Goal: Transaction & Acquisition: Purchase product/service

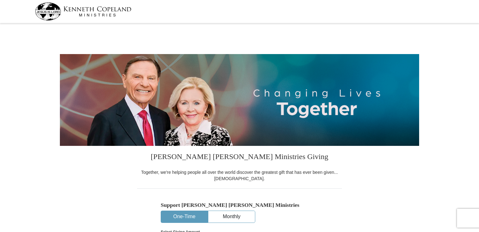
select select "MD"
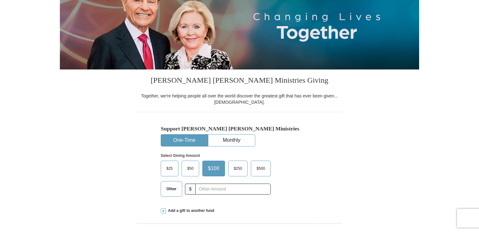
scroll to position [95, 0]
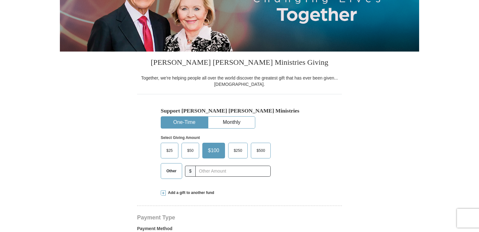
click at [168, 149] on span "$25" at bounding box center [169, 150] width 13 height 9
click at [0, 0] on input "$25" at bounding box center [0, 0] width 0 height 0
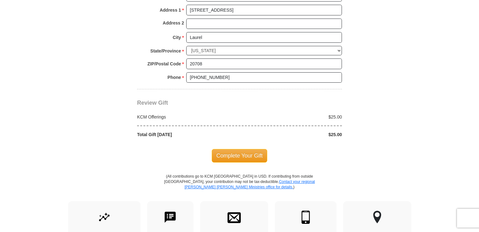
scroll to position [504, 0]
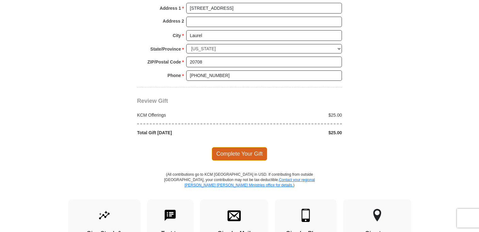
click at [242, 152] on span "Complete Your Gift" at bounding box center [240, 153] width 56 height 13
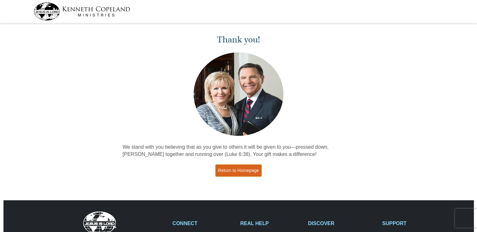
click at [251, 168] on link "Return to Homepage" at bounding box center [238, 171] width 47 height 12
